Goal: Information Seeking & Learning: Learn about a topic

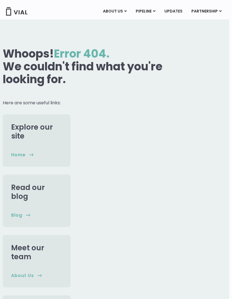
scroll to position [3, 3]
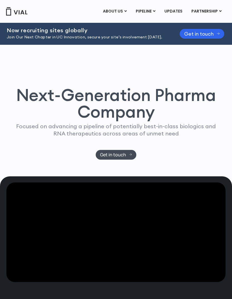
click at [179, 13] on link "UPDATES" at bounding box center [173, 11] width 27 height 9
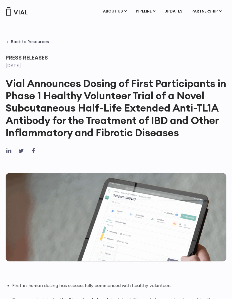
click at [171, 11] on link "UPDATES" at bounding box center [173, 11] width 27 height 9
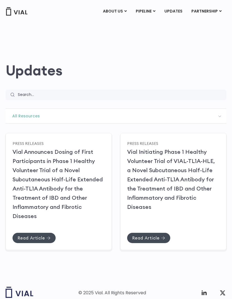
click at [100, 99] on input "Search" at bounding box center [120, 95] width 213 height 11
type input "lifecycle"
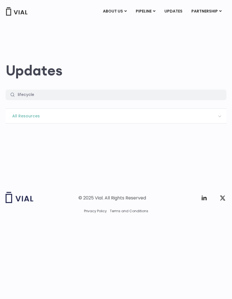
click at [131, 109] on span "All Resources" at bounding box center [116, 116] width 221 height 14
click at [141, 117] on span "All Resources" at bounding box center [116, 116] width 221 height 14
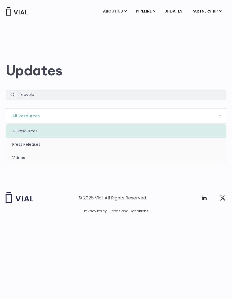
select select "https://vial.com/updates/v/"
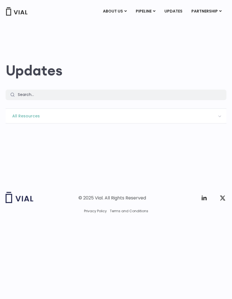
click at [190, 119] on span "All Resources" at bounding box center [116, 116] width 221 height 14
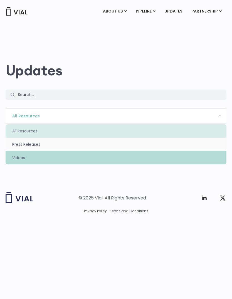
select select "https://vial.com/updates/pr/"
